Goal: Task Accomplishment & Management: Complete application form

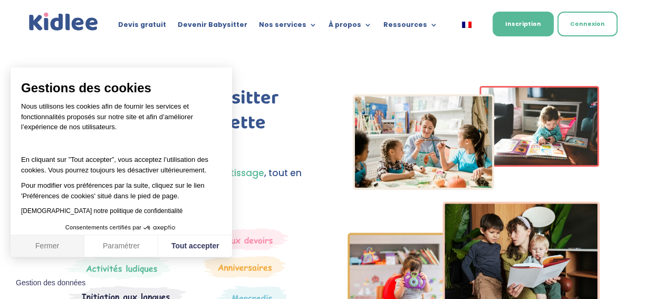
click at [46, 250] on button "Fermer" at bounding box center [48, 246] width 74 height 22
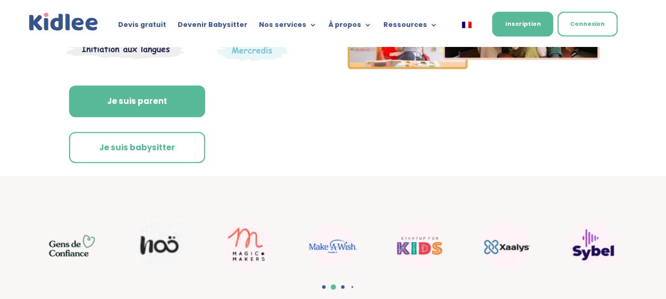
scroll to position [235, 0]
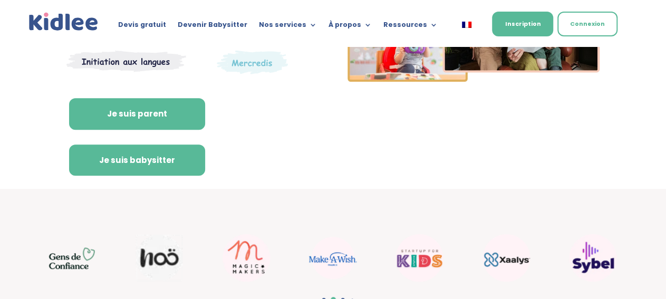
click at [175, 160] on link "Je suis babysitter" at bounding box center [137, 160] width 136 height 32
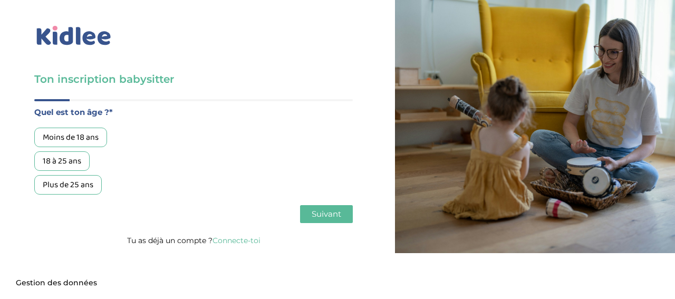
click at [79, 162] on div "18 à 25 ans" at bounding box center [61, 160] width 55 height 19
click at [310, 214] on button "Suivant" at bounding box center [326, 214] width 53 height 18
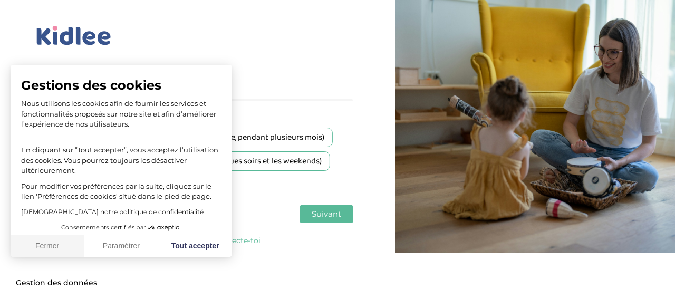
click at [44, 245] on button "Fermer" at bounding box center [48, 246] width 74 height 22
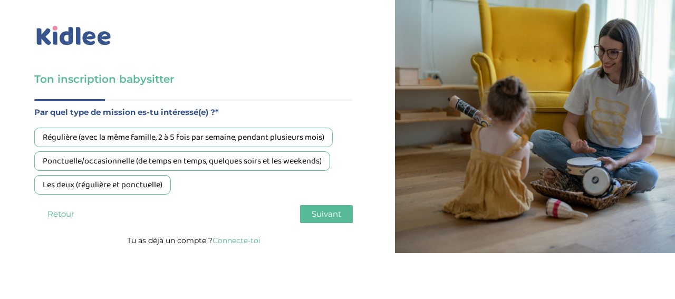
click at [126, 192] on div "Les deux (régulière et ponctuelle)" at bounding box center [102, 184] width 136 height 19
click at [329, 212] on span "Suivant" at bounding box center [326, 214] width 30 height 10
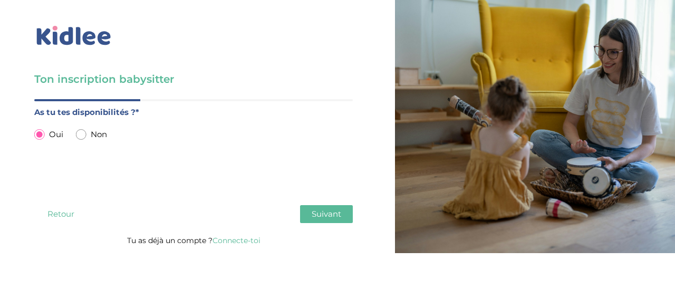
click at [312, 216] on span "Suivant" at bounding box center [326, 214] width 30 height 10
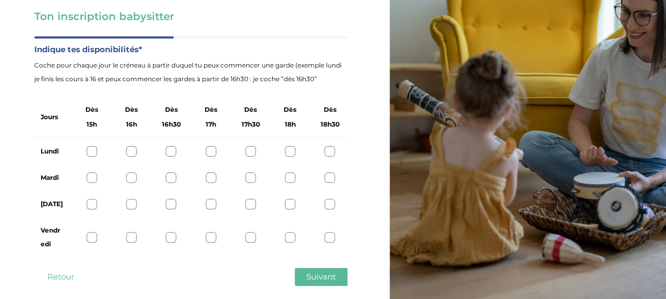
scroll to position [79, 0]
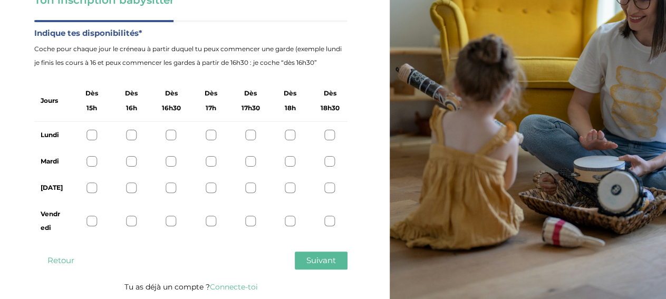
click at [213, 220] on div at bounding box center [211, 221] width 11 height 11
click at [251, 224] on div at bounding box center [250, 221] width 11 height 11
click at [212, 218] on div at bounding box center [211, 221] width 11 height 11
click at [208, 188] on div at bounding box center [211, 187] width 11 height 11
click at [210, 160] on div at bounding box center [211, 161] width 11 height 11
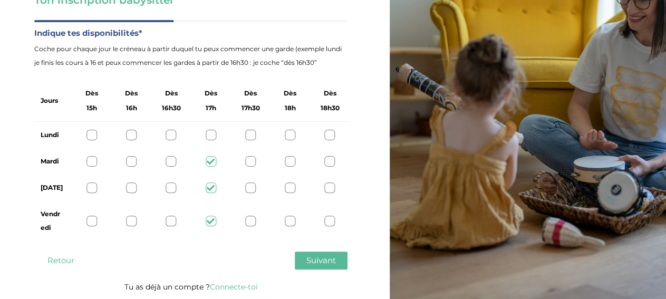
click at [321, 259] on span "Suivant" at bounding box center [321, 260] width 30 height 10
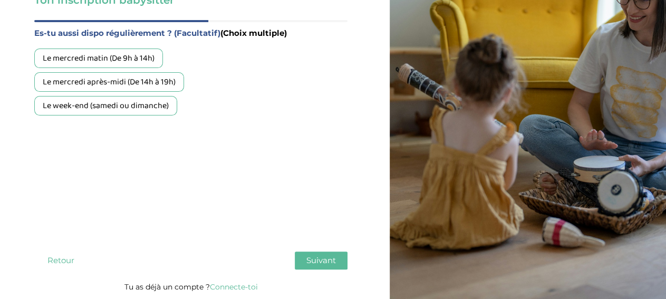
click at [148, 106] on div "Le week-end (samedi ou dimanche)" at bounding box center [105, 105] width 143 height 19
click at [314, 259] on span "Suivant" at bounding box center [321, 260] width 30 height 10
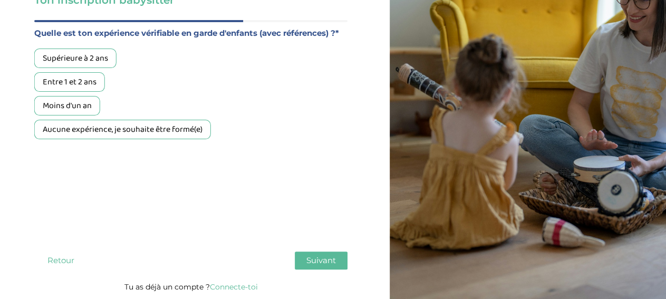
click at [90, 104] on div "Moins d'un an" at bounding box center [67, 105] width 66 height 19
click at [335, 257] on span "Suivant" at bounding box center [321, 260] width 30 height 10
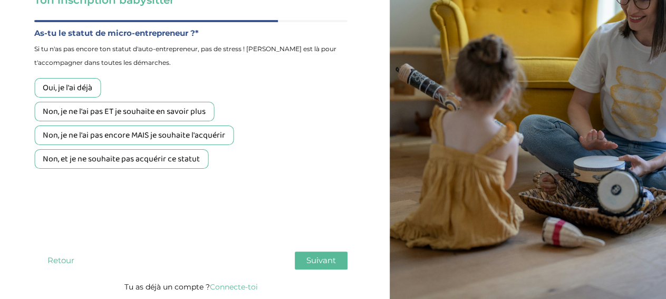
click at [136, 163] on div "Non, et je ne souhaite pas acquérir ce statut" at bounding box center [121, 158] width 174 height 19
click at [314, 261] on span "Suivant" at bounding box center [321, 260] width 30 height 10
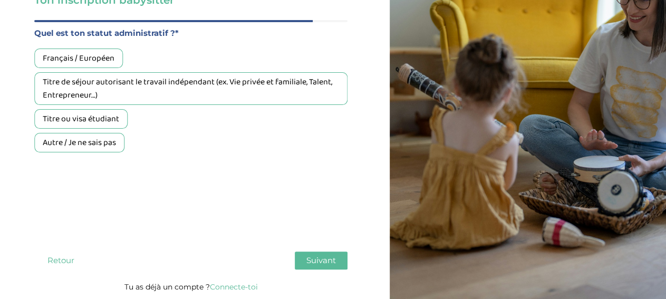
click at [104, 62] on div "Français / Européen" at bounding box center [78, 57] width 89 height 19
click at [304, 252] on button "Suivant" at bounding box center [321, 260] width 53 height 18
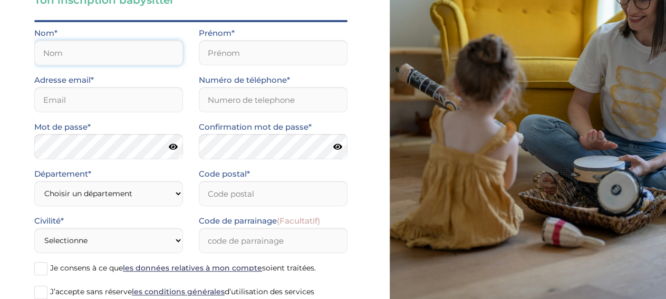
click at [132, 54] on input "text" at bounding box center [108, 52] width 149 height 25
click at [79, 52] on input "FornelliStella" at bounding box center [108, 52] width 149 height 25
type input "Fornelli"
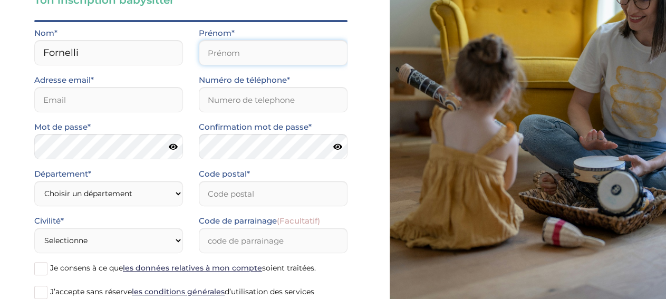
click at [234, 52] on input "text" at bounding box center [273, 52] width 149 height 25
paste input "Stella"
type input "Stella"
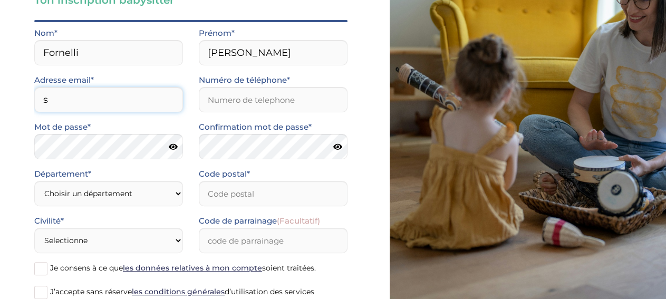
click at [102, 100] on input "s" at bounding box center [108, 99] width 149 height 25
type input "stella.fornelli26@gmail.com"
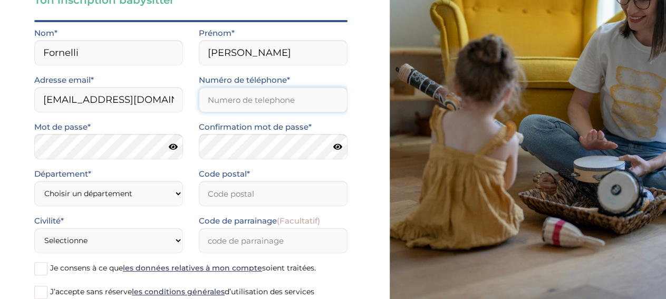
click at [217, 101] on input "Numéro de téléphone*" at bounding box center [273, 99] width 149 height 25
type input "0632849422"
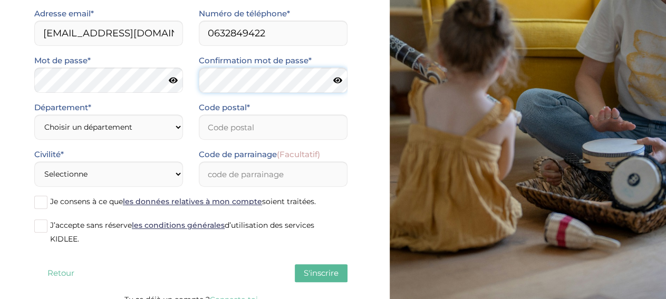
scroll to position [158, 0]
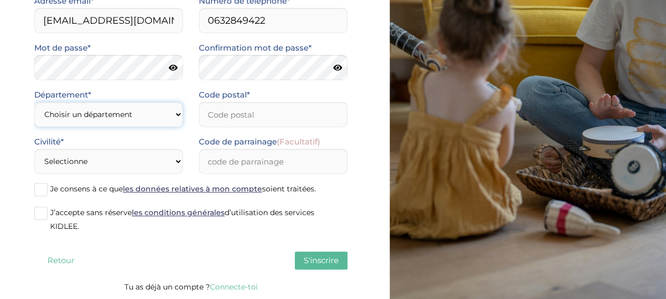
click at [34, 102] on select "Choisir un département Paris (75) Hauts-de-Seine (92) Yvelines (78) Val-de-Marn…" at bounding box center [108, 114] width 149 height 25
select select "0"
click option "Autre" at bounding box center [0, 0] width 0 height 0
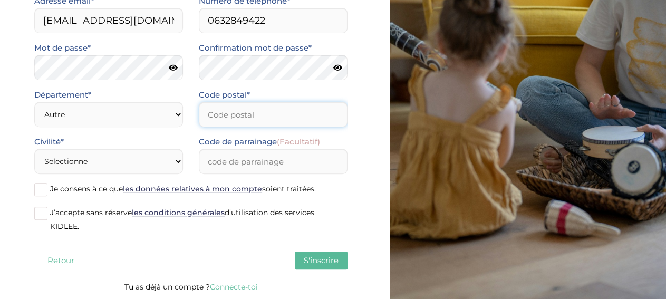
click at [233, 114] on input "Code postal*" at bounding box center [273, 114] width 149 height 25
type input "73000"
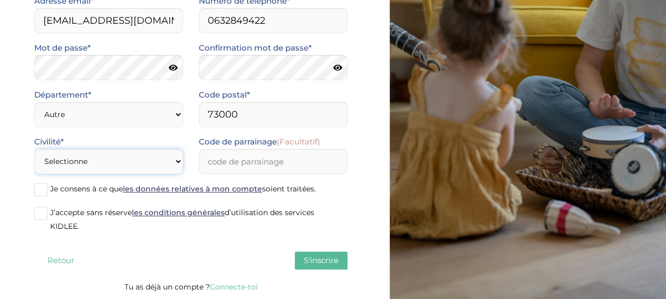
click at [34, 149] on select "Selectionne Mr Mme" at bounding box center [108, 161] width 149 height 25
select select "1"
click option "Mme" at bounding box center [0, 0] width 0 height 0
click at [112, 189] on span "Je consens à ce que les données relatives à mon compte soient traitées." at bounding box center [183, 188] width 266 height 9
click at [0, 0] on input "Je consens à ce que les données relatives à mon compte soient traitées." at bounding box center [0, 0] width 0 height 0
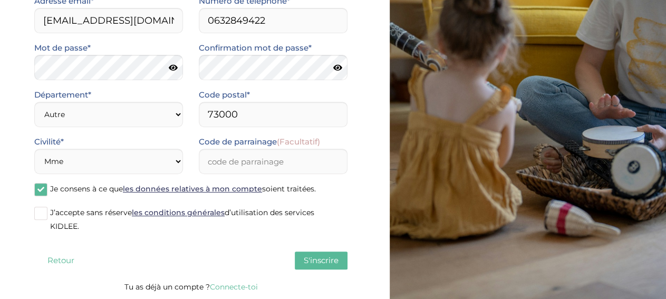
click at [106, 220] on label "J’accepte sans réserve les conditions générales d’utilisation des services KIDL…" at bounding box center [190, 219] width 313 height 27
click at [0, 0] on input "J’accepte sans réserve les conditions générales d’utilisation des services KIDL…" at bounding box center [0, 0] width 0 height 0
click at [314, 260] on span "S'inscrire" at bounding box center [321, 260] width 35 height 10
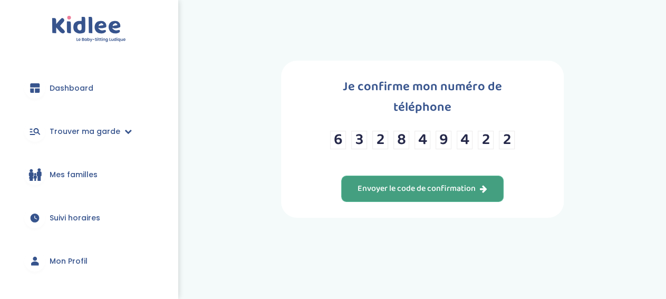
click at [431, 183] on div "Envoyer le code de confirmation" at bounding box center [422, 189] width 130 height 12
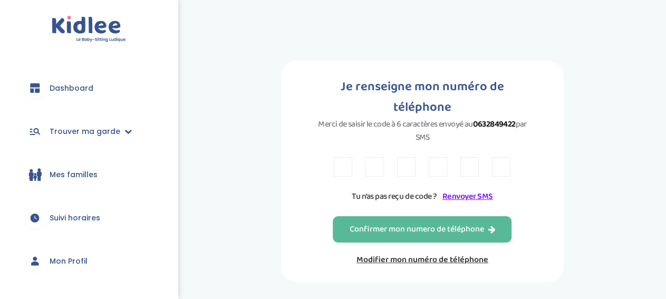
click at [340, 170] on input "text" at bounding box center [343, 166] width 18 height 19
type input "T"
type input "R"
type input "K"
type input "L"
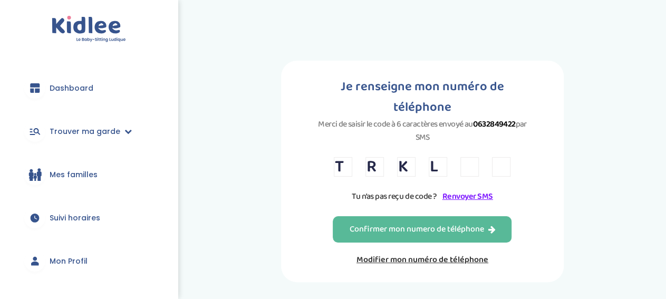
type input "3"
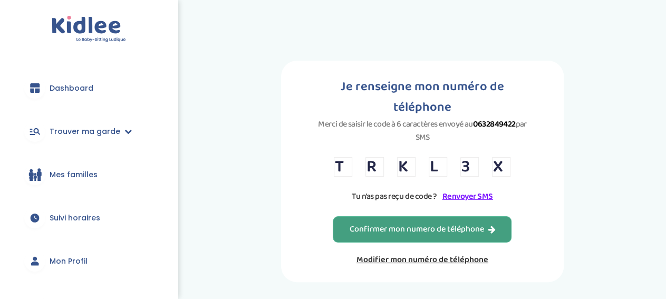
type input "X"
click at [372, 236] on div "Confirmer mon numero de téléphone" at bounding box center [422, 229] width 146 height 12
